Goal: Find specific page/section: Find specific page/section

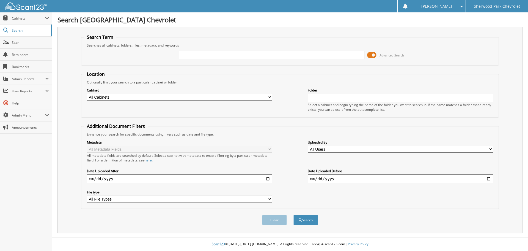
click at [210, 55] on input "text" at bounding box center [271, 55] width 185 height 8
type input "25EQ2991B"
click at [309, 221] on button "Search" at bounding box center [305, 220] width 25 height 10
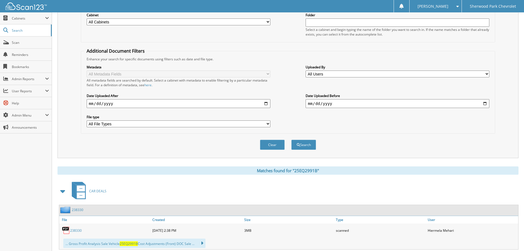
scroll to position [165, 0]
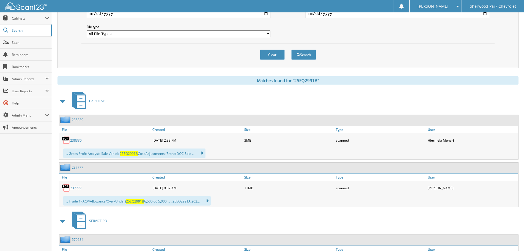
click at [73, 139] on link "238330" at bounding box center [76, 140] width 12 height 5
